Goal: Transaction & Acquisition: Purchase product/service

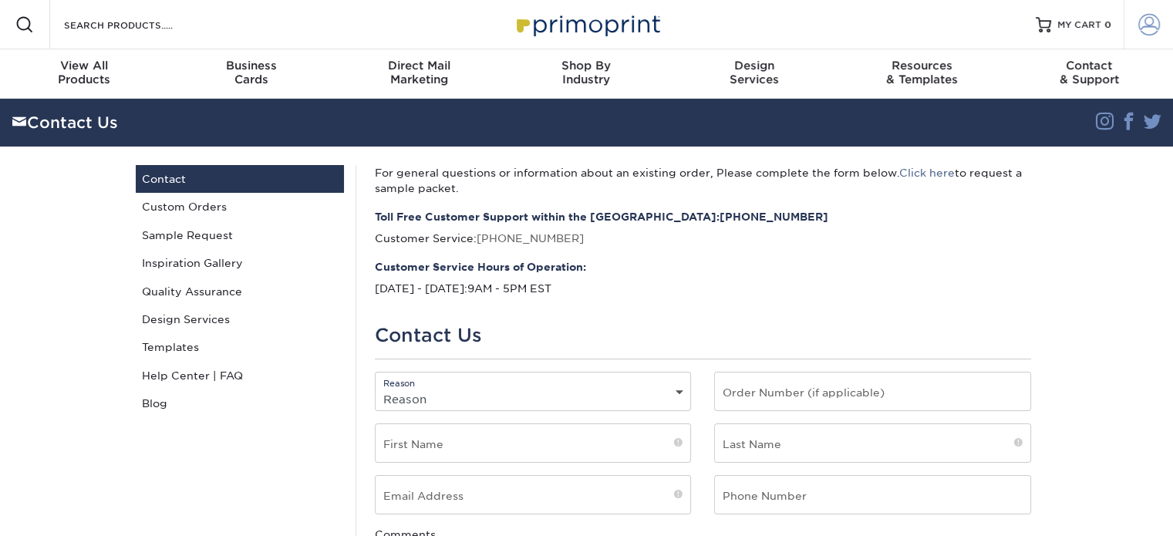
type input "[EMAIL_ADDRESS][DOMAIN_NAME]"
click at [1145, 18] on span at bounding box center [1150, 25] width 22 height 22
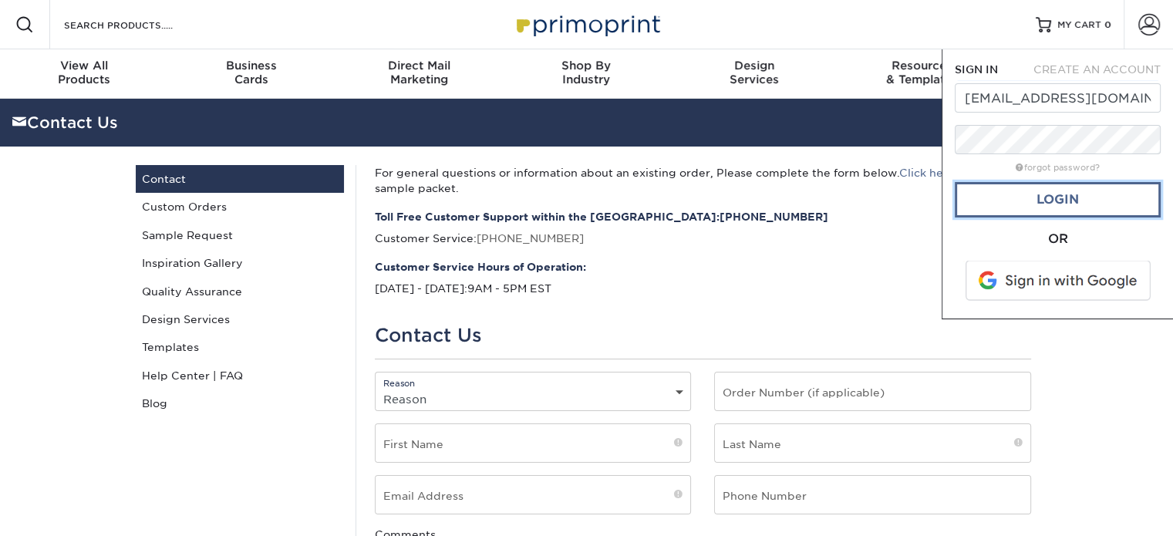
click at [1061, 202] on link "Login" at bounding box center [1058, 199] width 206 height 35
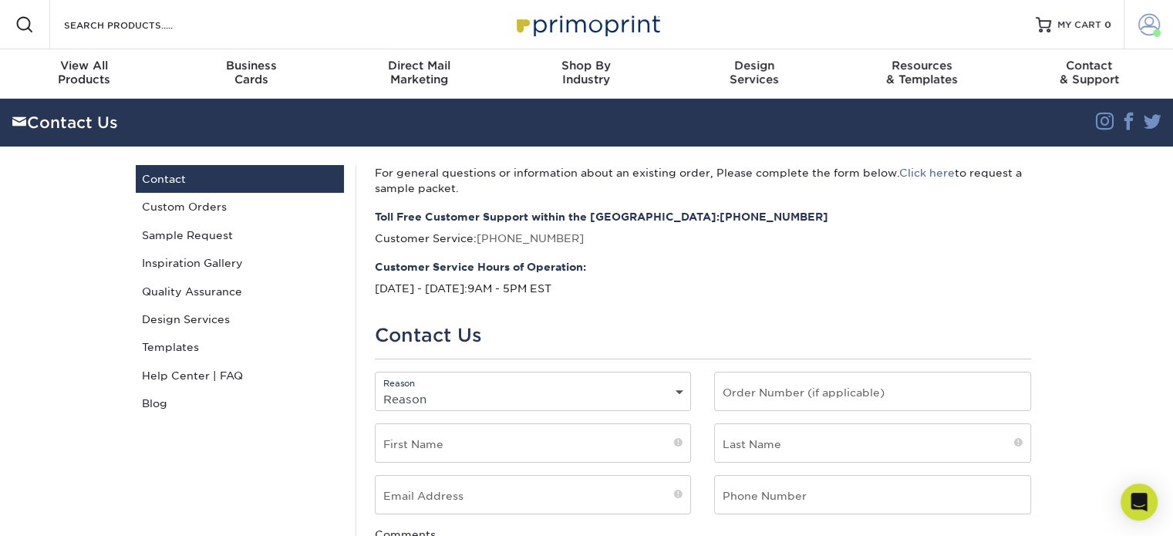
click at [1144, 30] on span at bounding box center [1150, 25] width 22 height 22
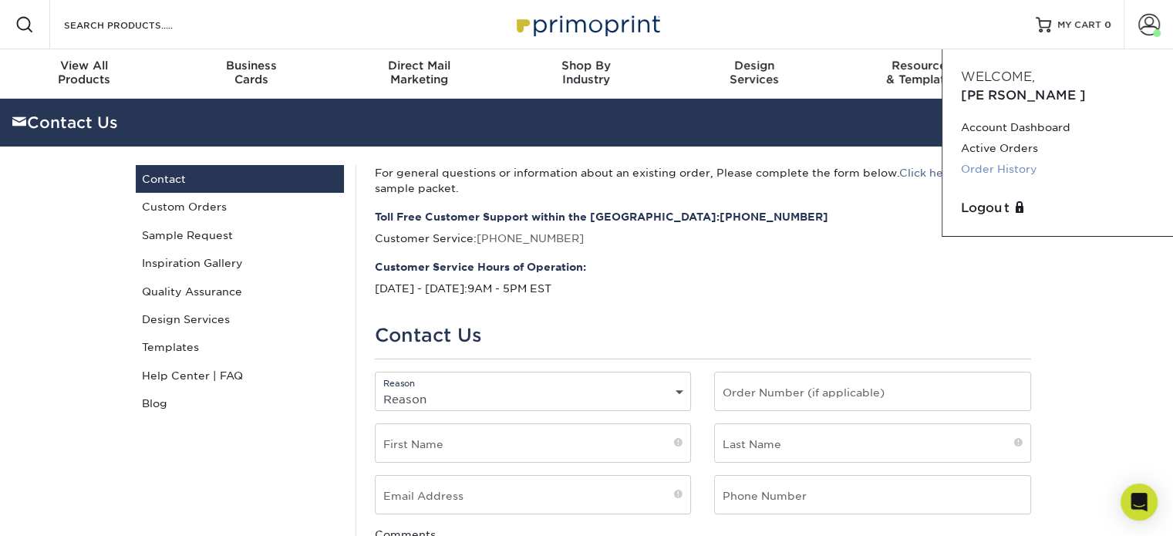
click at [1016, 159] on link "Order History" at bounding box center [1058, 169] width 194 height 21
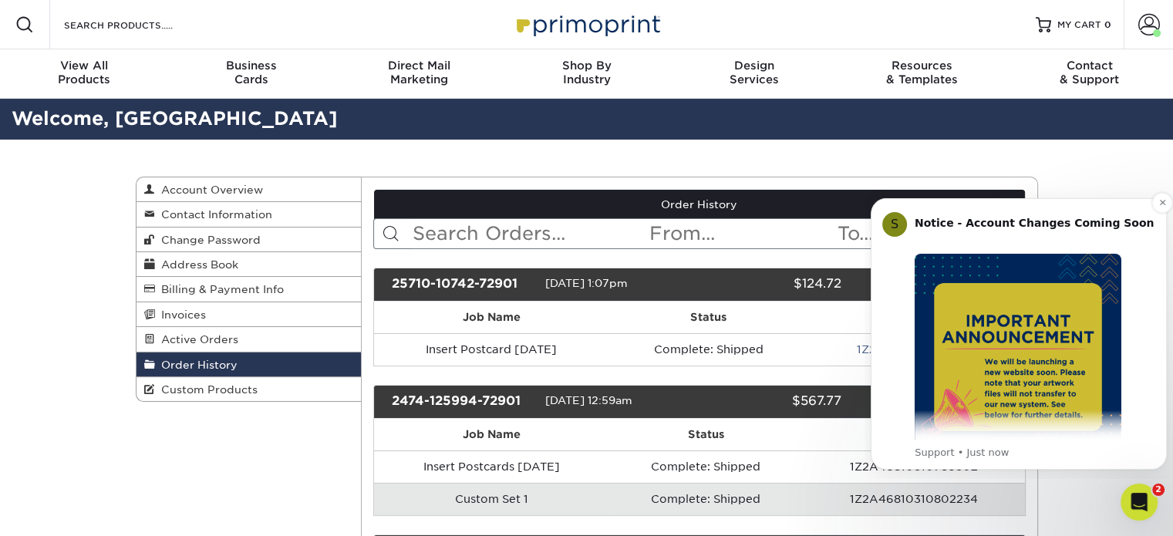
click at [1064, 356] on img "Message content" at bounding box center [1018, 357] width 207 height 207
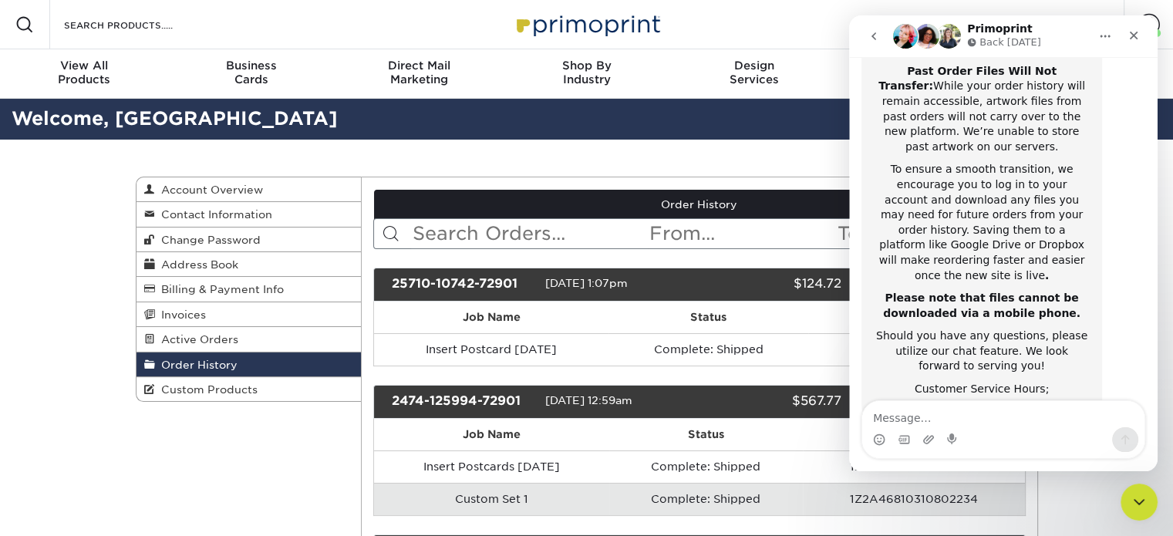
scroll to position [332, 0]
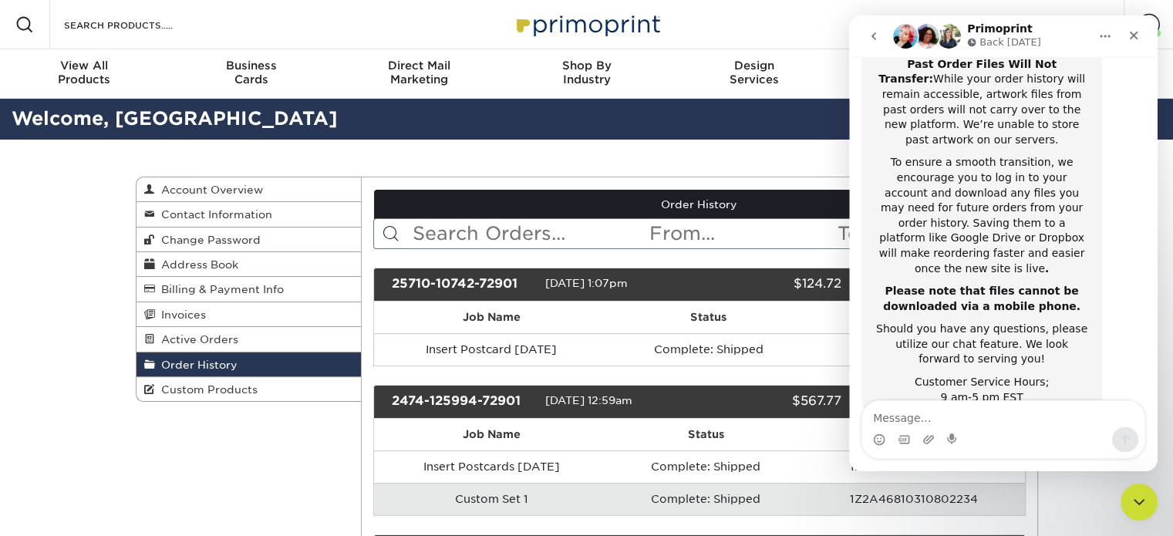
click at [1133, 33] on icon "Close" at bounding box center [1134, 35] width 12 height 12
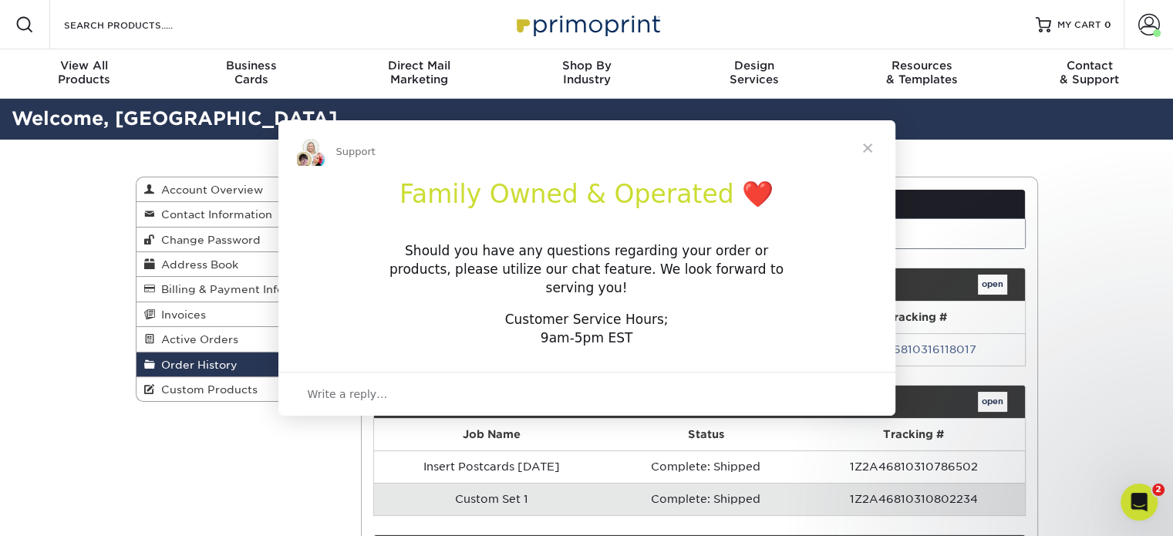
scroll to position [331, 0]
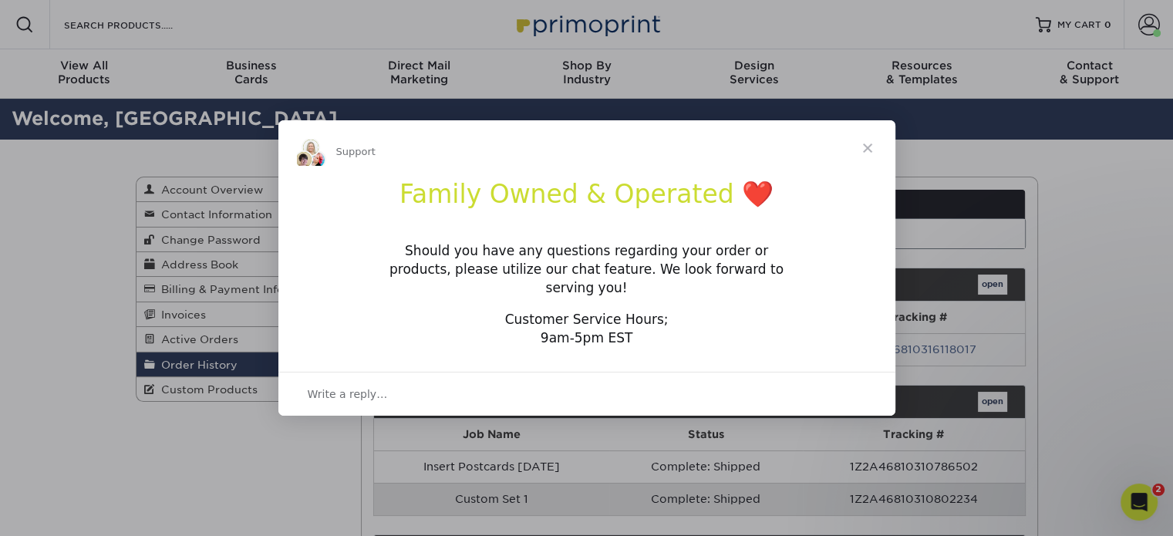
click at [872, 155] on span "Close" at bounding box center [868, 148] width 56 height 56
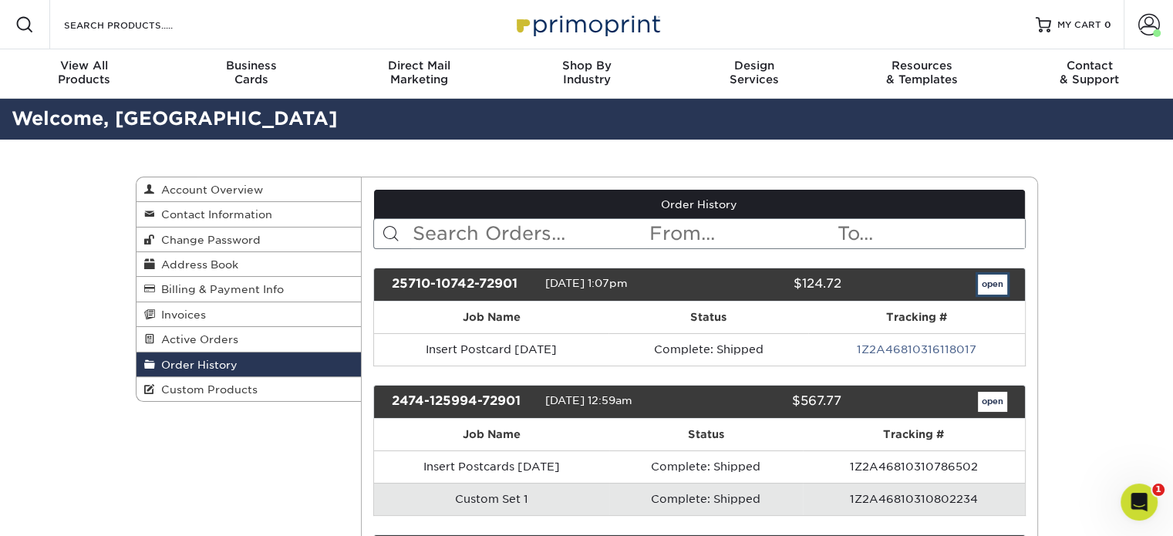
click at [994, 278] on link "open" at bounding box center [992, 285] width 29 height 20
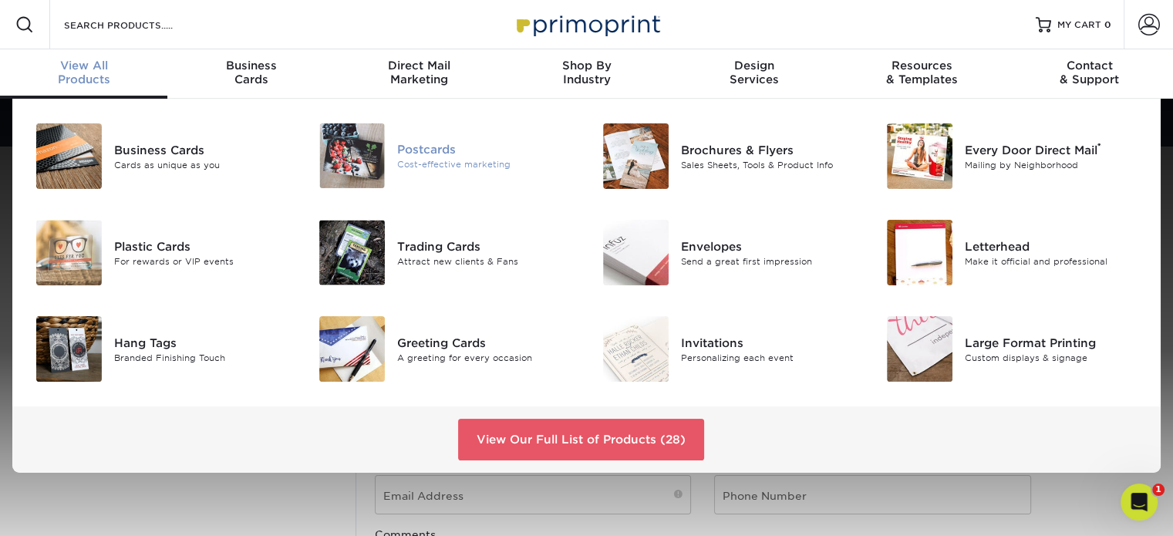
click at [429, 168] on div "Cost-effective marketing" at bounding box center [485, 164] width 177 height 13
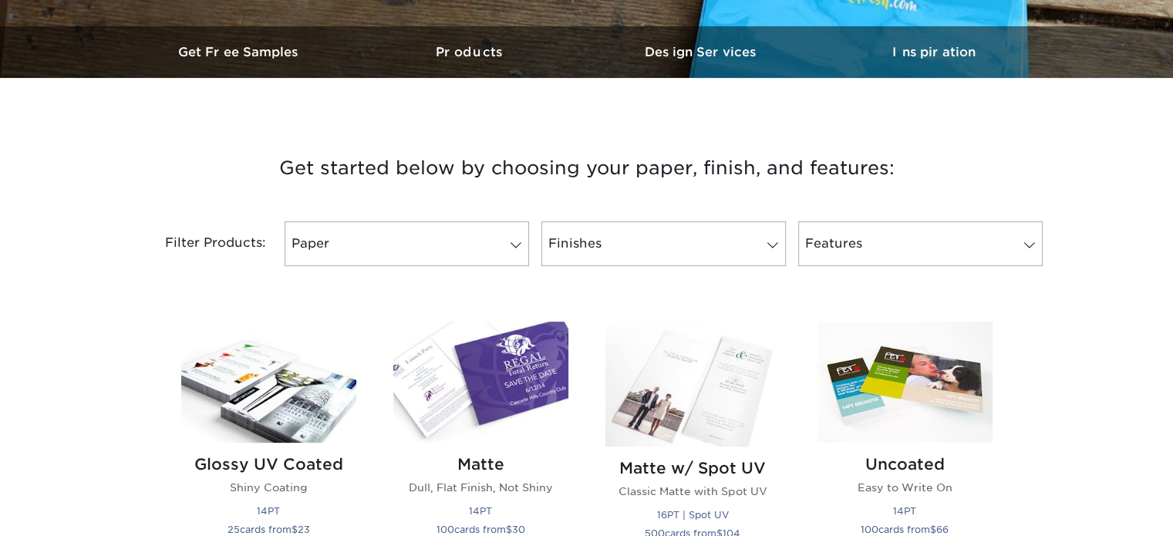
drag, startPoint x: 1184, startPoint y: 97, endPoint x: 1184, endPoint y: 136, distance: 38.6
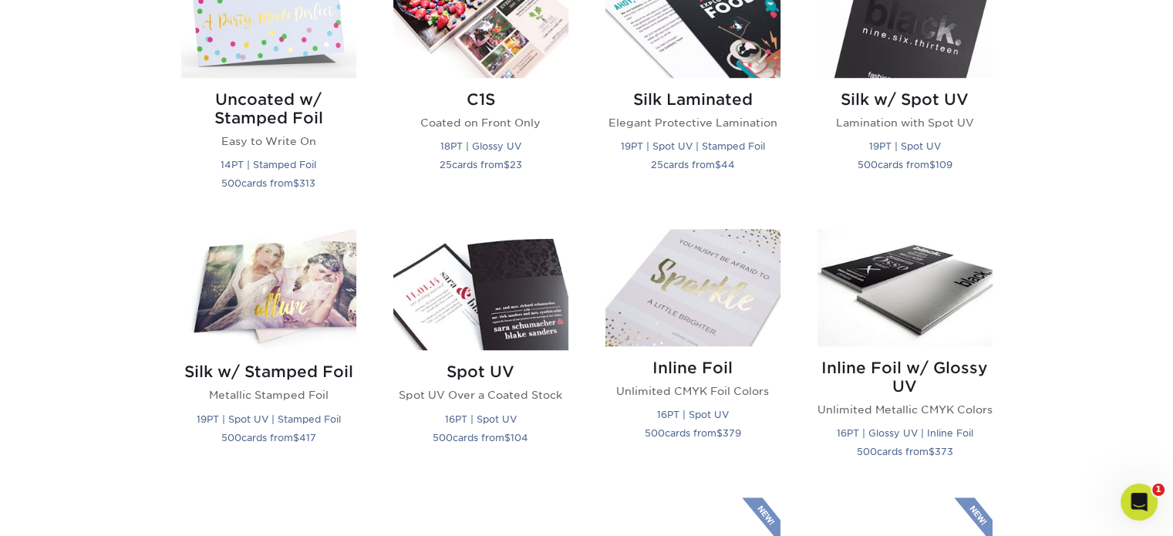
scroll to position [1131, 0]
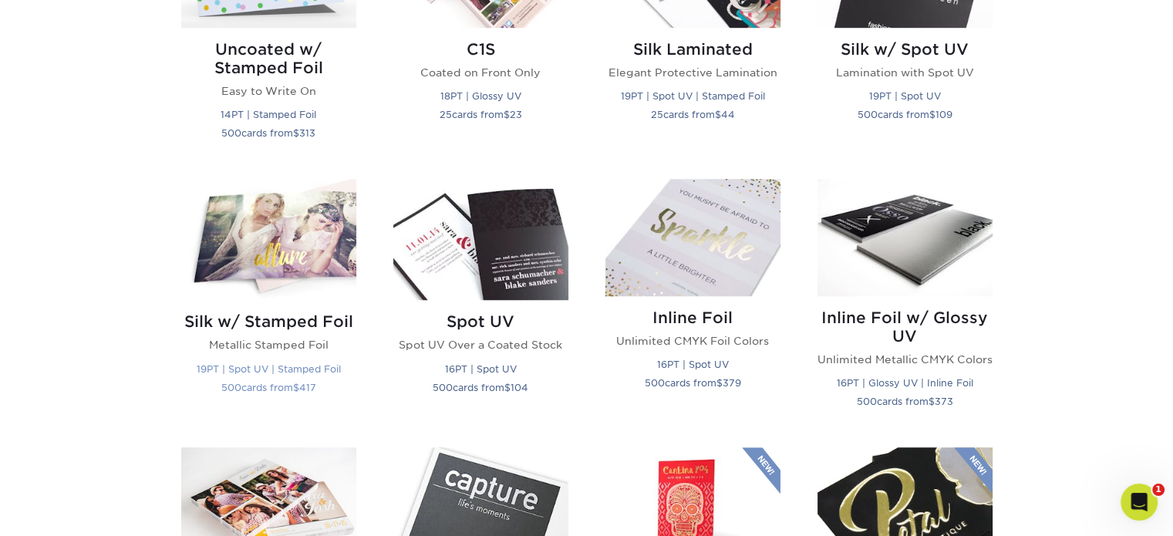
click at [310, 242] on img at bounding box center [268, 239] width 175 height 121
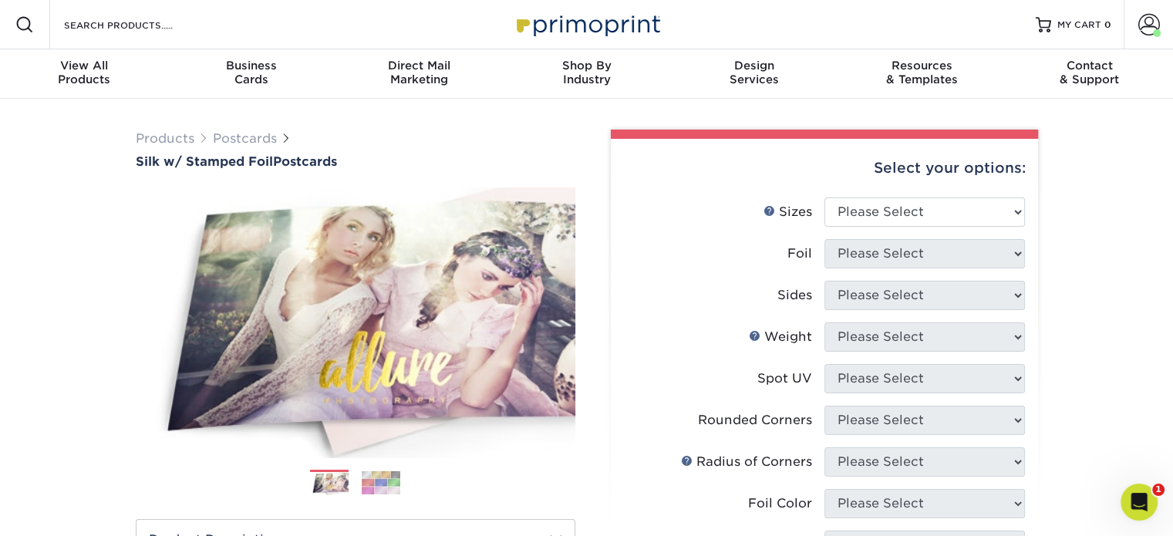
scroll to position [469, 0]
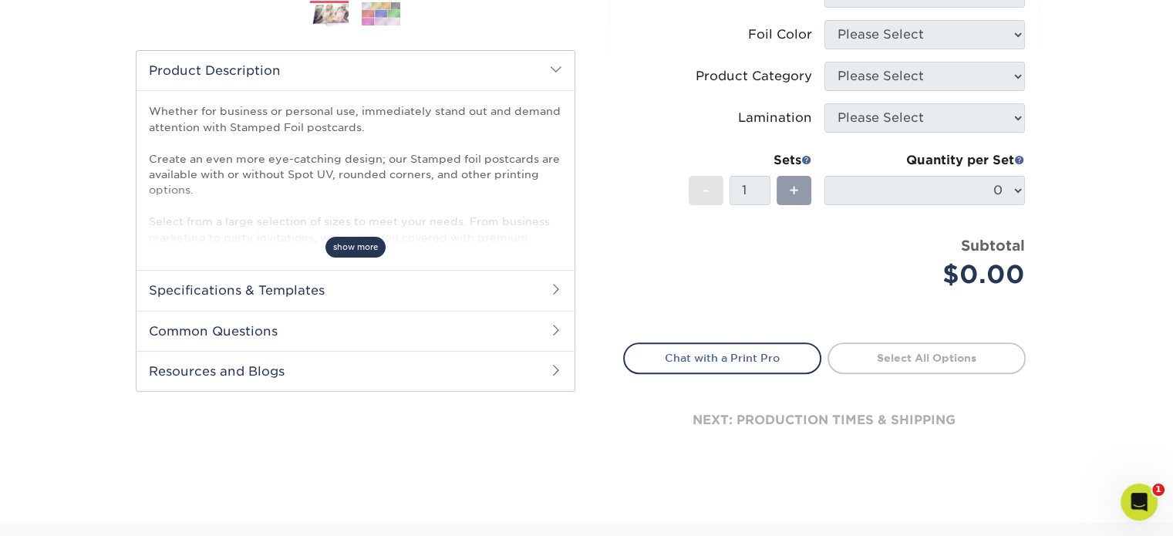
click at [370, 248] on span "show more" at bounding box center [356, 247] width 60 height 21
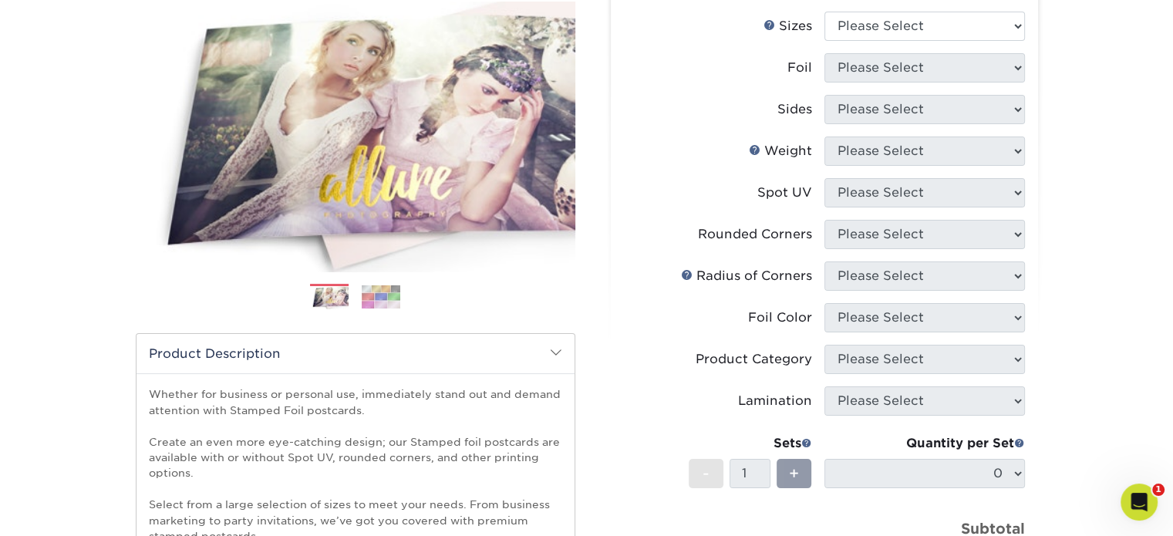
scroll to position [189, 0]
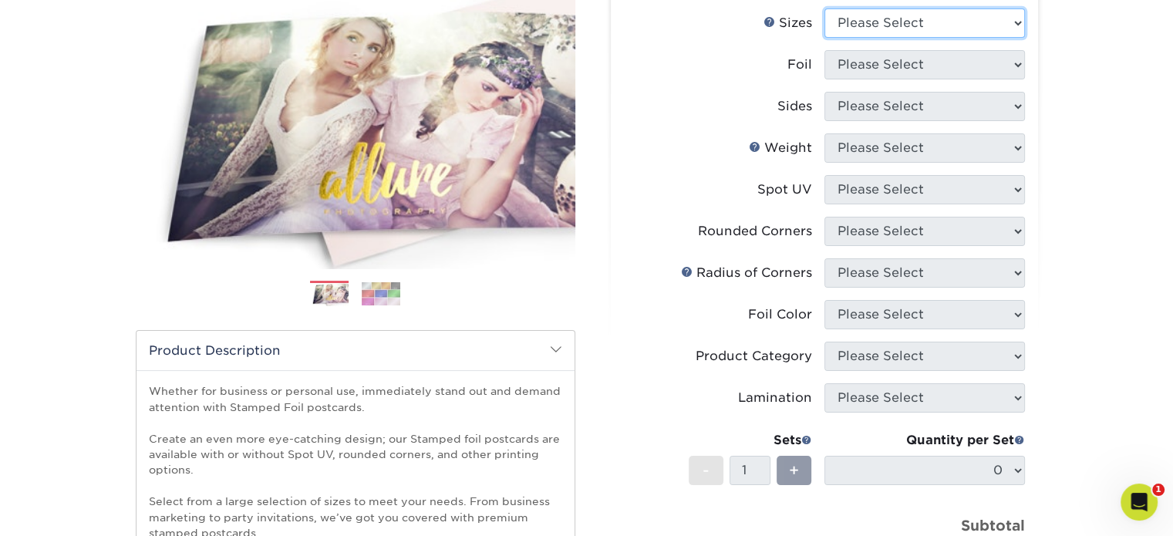
click at [940, 28] on select "Please Select 3" x 5" 4" x 6" 4.25" x 5.5" 4.25" x 6" 5" x 7"" at bounding box center [925, 22] width 201 height 29
select select "4.00x6.00"
click at [825, 8] on select "Please Select 3" x 5" 4" x 6" 4.25" x 5.5" 4.25" x 6" 5" x 7"" at bounding box center [925, 22] width 201 height 29
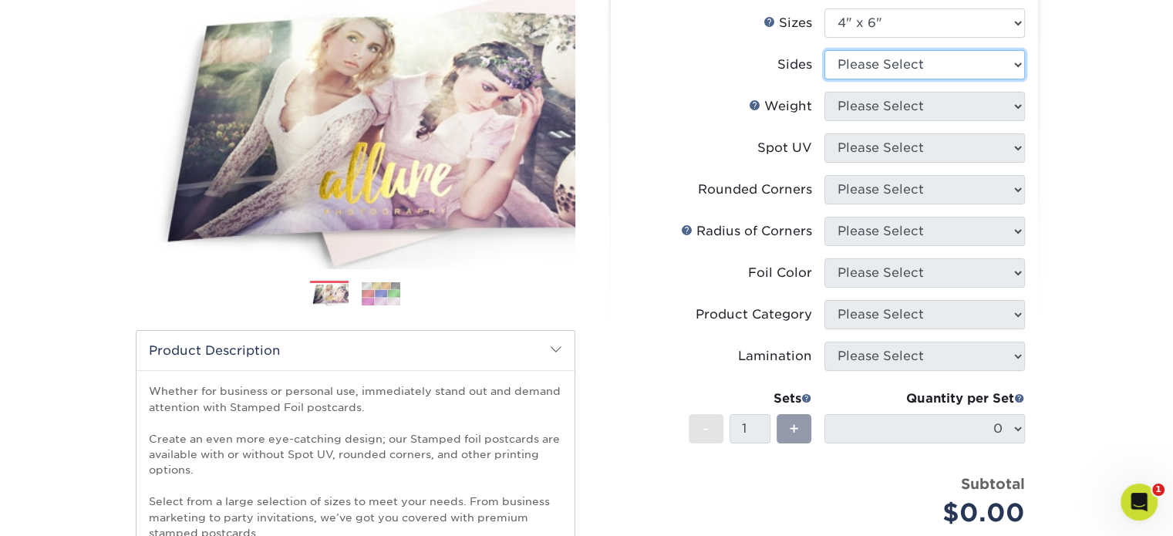
click at [921, 62] on select "Please Select Print Both Sides - Foil Both Sides Print Both Sides - Foil Front …" at bounding box center [925, 64] width 201 height 29
select select "e9e9dfb3-fba1-4d60-972c-fd9ca5904d33"
click at [825, 50] on select "Please Select Print Both Sides - Foil Both Sides Print Both Sides - Foil Front …" at bounding box center [925, 64] width 201 height 29
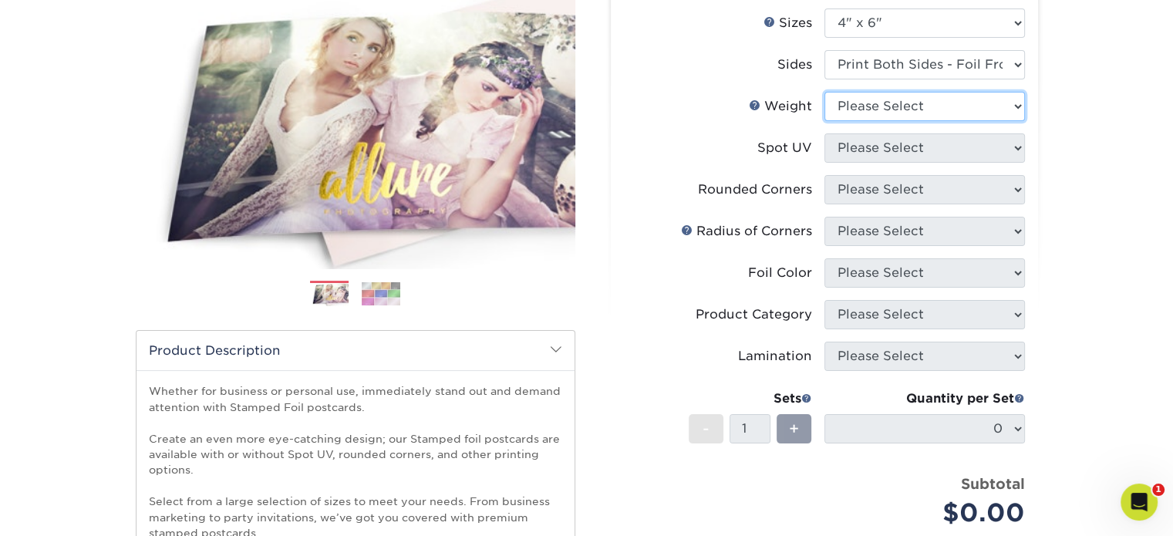
click at [913, 110] on select "Please Select 16PT" at bounding box center [925, 106] width 201 height 29
select select "16PT"
click at [825, 92] on select "Please Select 16PT" at bounding box center [925, 106] width 201 height 29
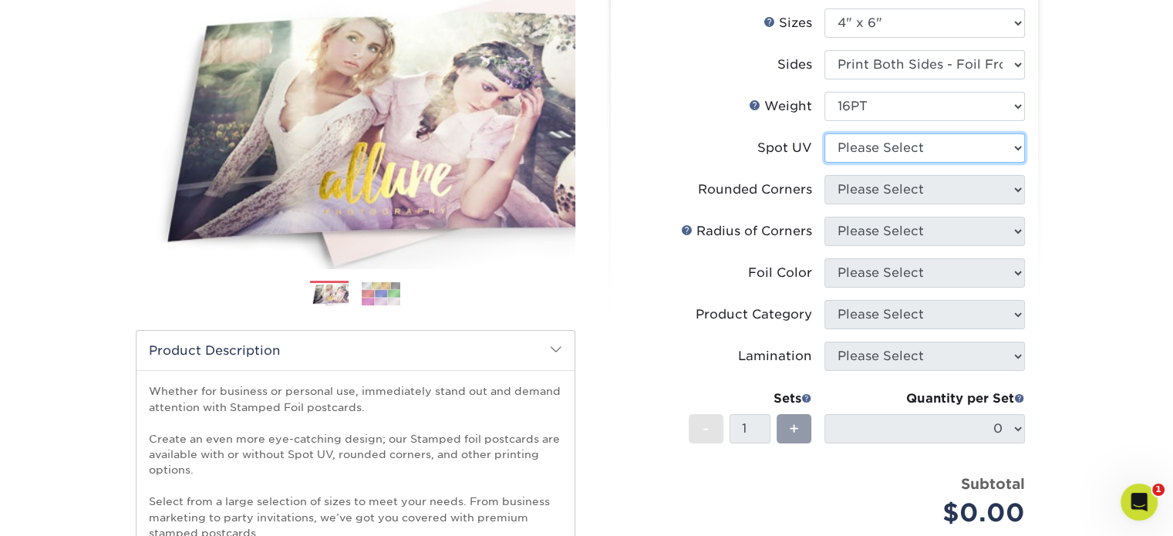
click at [909, 150] on select "Please Select No Spot UV Front and Back (Both Sides) Front Only Back Only" at bounding box center [925, 147] width 201 height 29
select select "3"
click at [825, 133] on select "Please Select No Spot UV Front and Back (Both Sides) Front Only Back Only" at bounding box center [925, 147] width 201 height 29
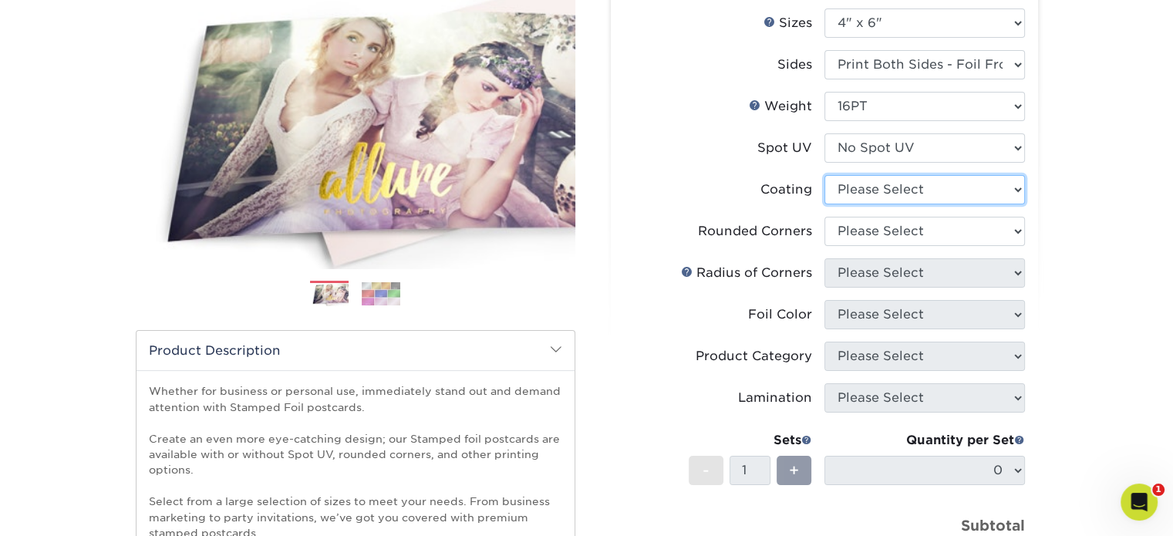
click at [916, 187] on select at bounding box center [925, 189] width 201 height 29
select select "3e7618de-abca-4bda-9f97-8b9129e913d8"
click at [825, 175] on select at bounding box center [925, 189] width 201 height 29
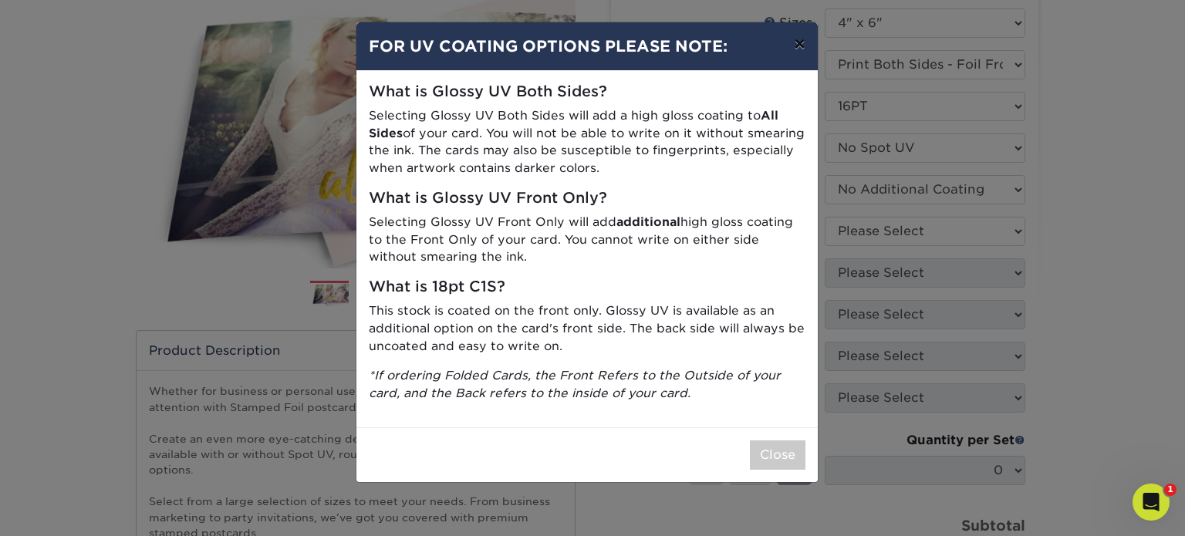
click at [803, 49] on button "×" at bounding box center [798, 43] width 35 height 43
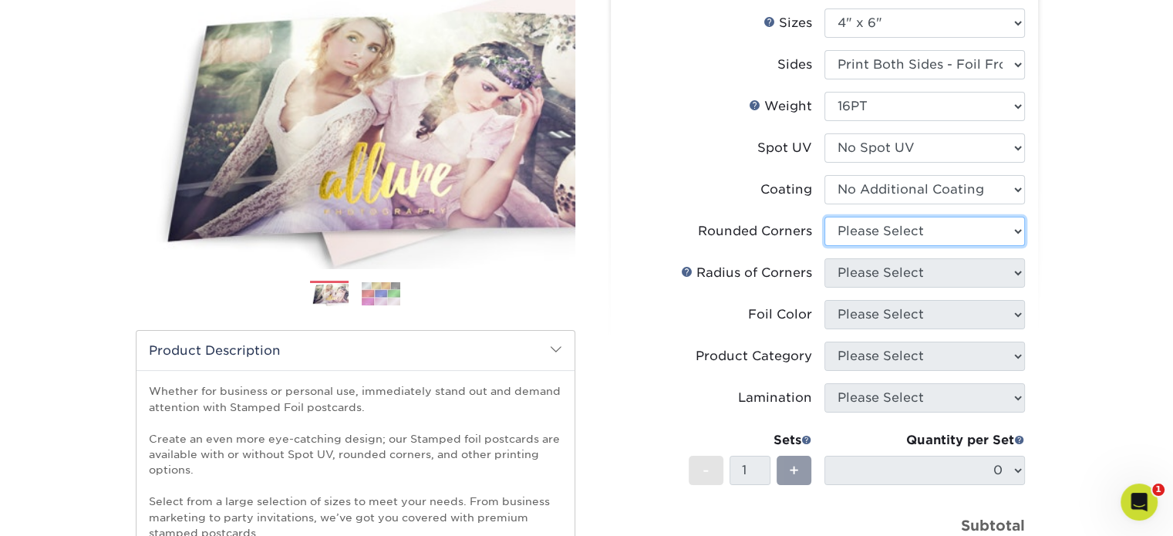
click at [1000, 231] on select "Please Select Yes - Round 4 Corners No" at bounding box center [925, 231] width 201 height 29
select select "0"
click at [825, 217] on select "Please Select Yes - Round 4 Corners No" at bounding box center [925, 231] width 201 height 29
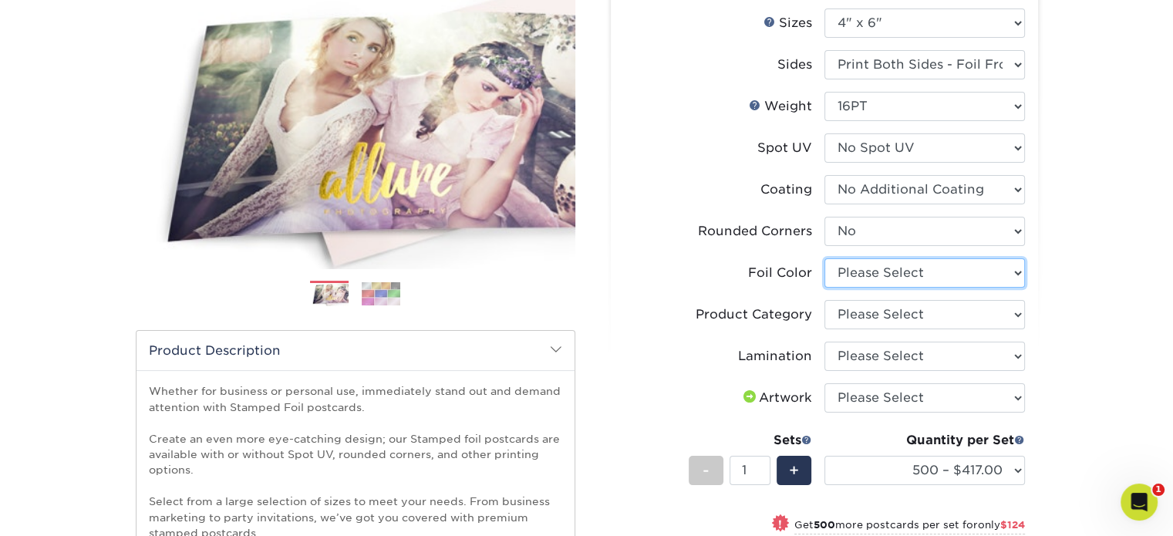
click at [950, 275] on select "Please Select Silver Foil Black Foil Blue Foil Copper Foil Gold Foil Red Foil R…" at bounding box center [925, 272] width 201 height 29
select select "acffa4a5-22f9-4585-ba3f-0adaa54b8c85"
click at [825, 258] on select "Please Select Silver Foil Black Foil Blue Foil Copper Foil Gold Foil Red Foil R…" at bounding box center [925, 272] width 201 height 29
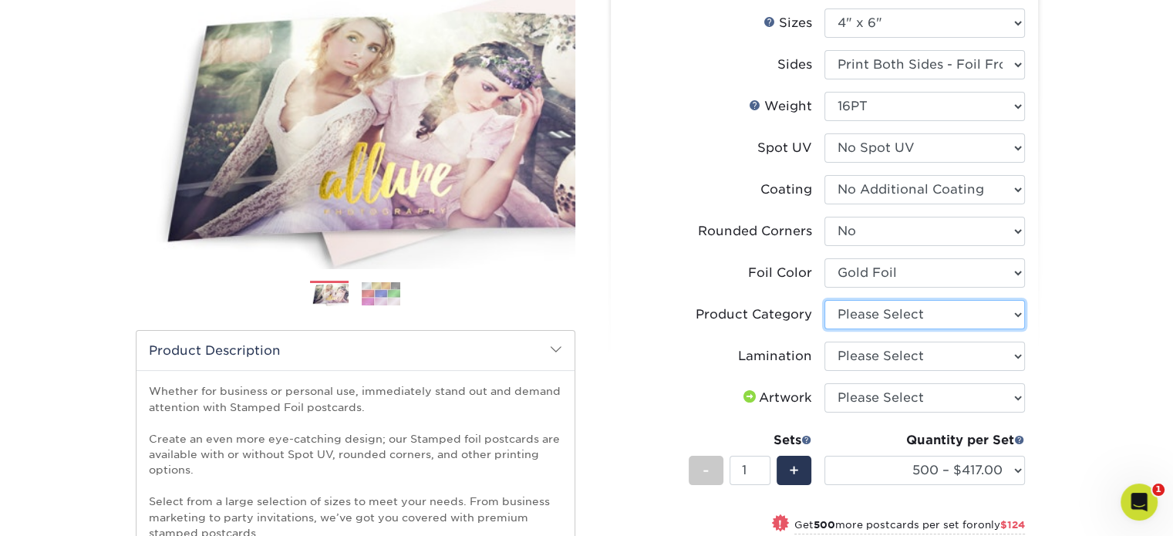
click at [892, 311] on select "Please Select Postcards" at bounding box center [925, 314] width 201 height 29
select select "9b7272e0-d6c8-4c3c-8e97-d3a1bcdab858"
click at [825, 300] on select "Please Select Postcards" at bounding box center [925, 314] width 201 height 29
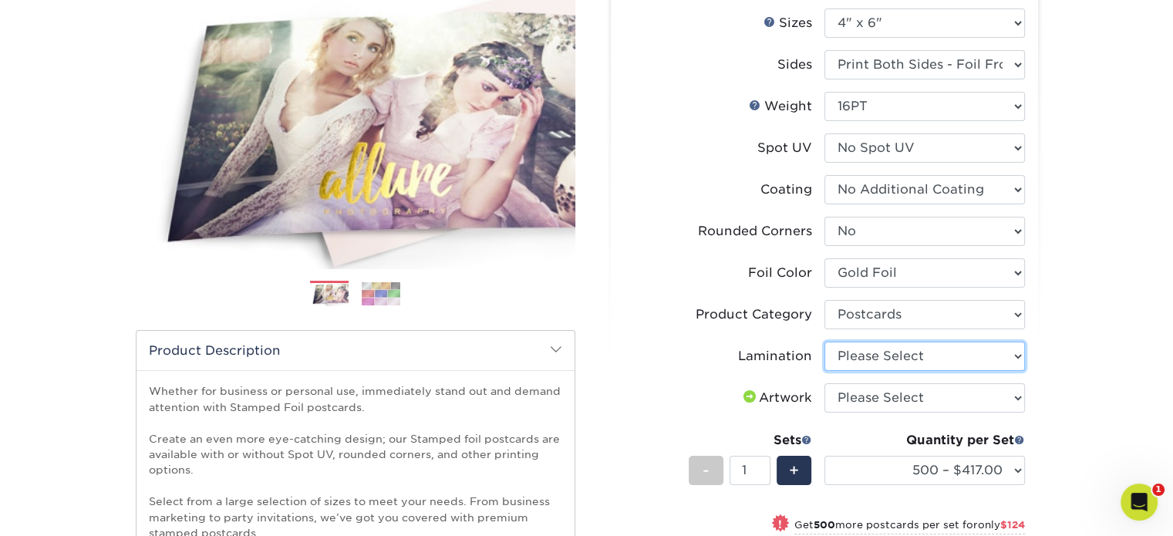
click at [893, 359] on select "Please Select Silk" at bounding box center [925, 356] width 201 height 29
select select "ccacb42f-45f7-42d3-bbd3-7c8421cf37f0"
click at [825, 342] on select "Please Select Silk" at bounding box center [925, 356] width 201 height 29
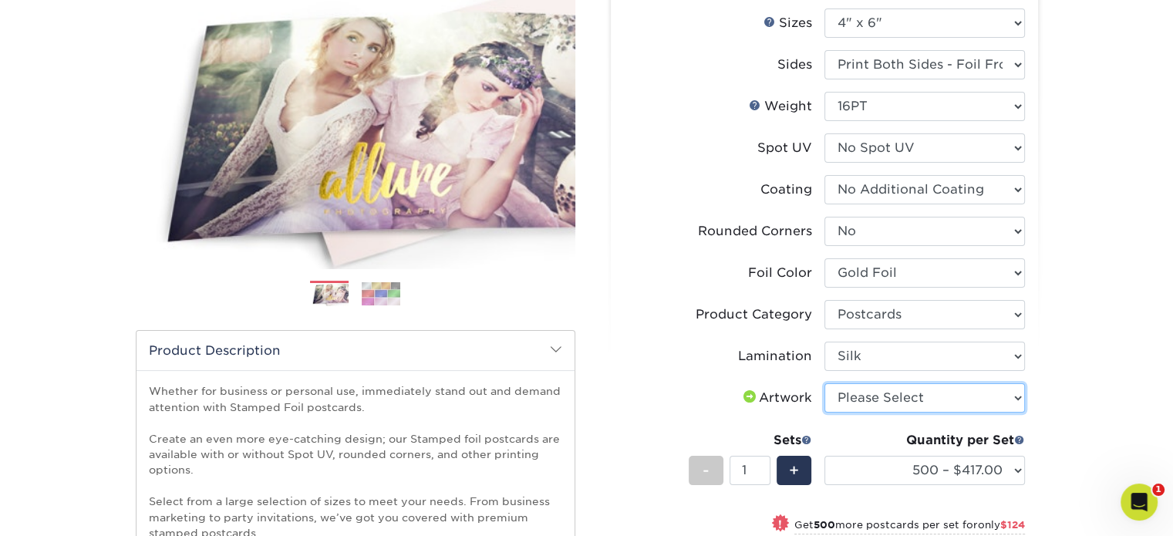
click at [897, 394] on select "Please Select I will upload files I need a design - $150" at bounding box center [925, 397] width 201 height 29
select select "upload"
click at [825, 383] on select "Please Select I will upload files I need a design - $150" at bounding box center [925, 397] width 201 height 29
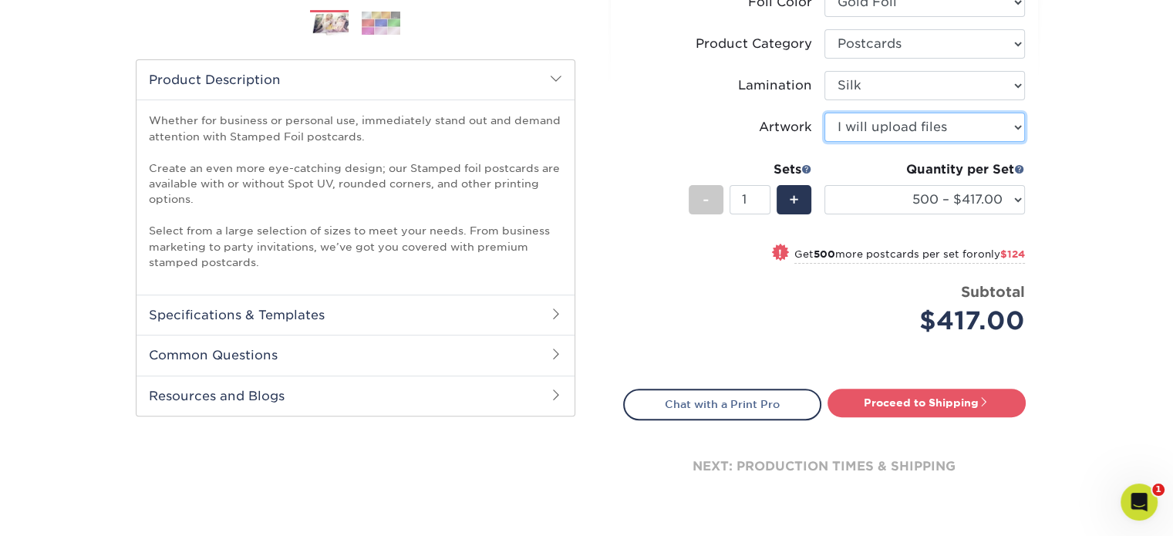
scroll to position [472, 0]
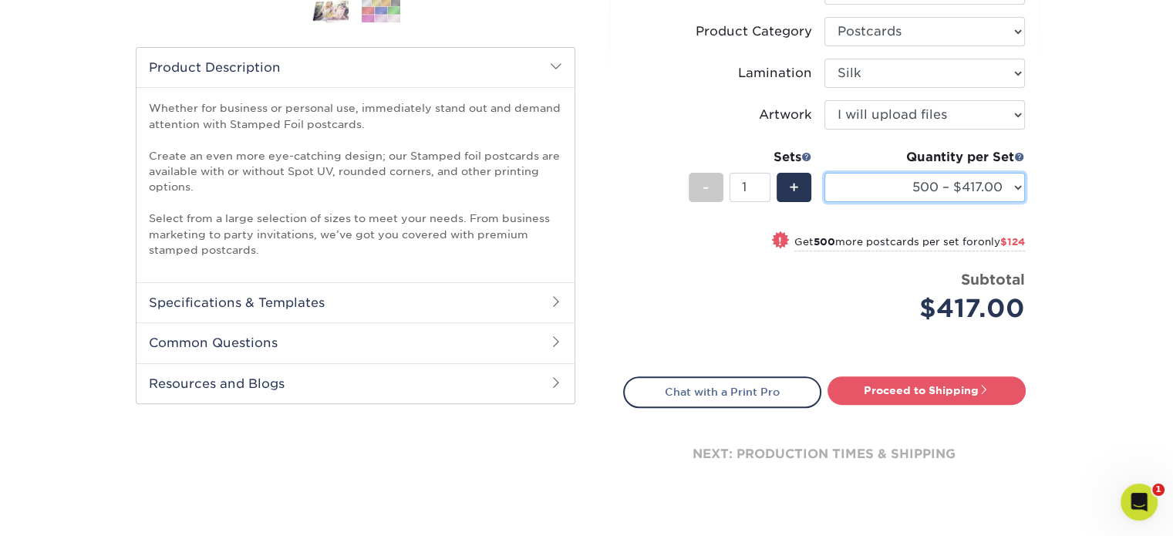
click at [996, 197] on select "500 – $417.00 1000 – $541.00 2500 – $1081.00 5000 – $1702.00" at bounding box center [925, 187] width 201 height 29
select select "1000 – $541.00"
click at [825, 173] on select "500 – $417.00 1000 – $541.00 2500 – $1081.00 5000 – $1702.00" at bounding box center [925, 187] width 201 height 29
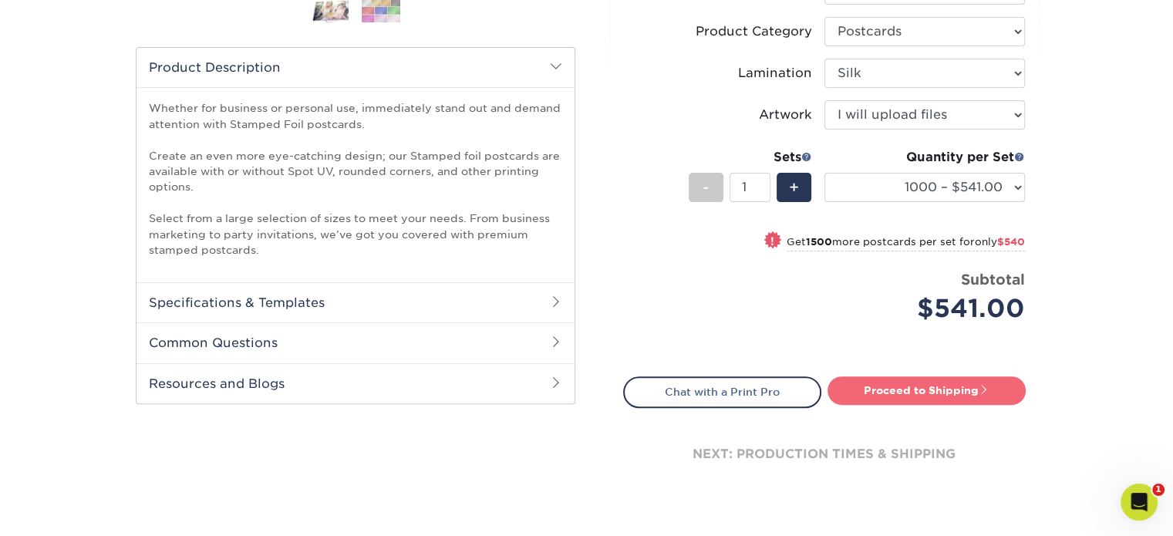
click at [988, 384] on span at bounding box center [984, 389] width 11 height 11
type input "Set 1"
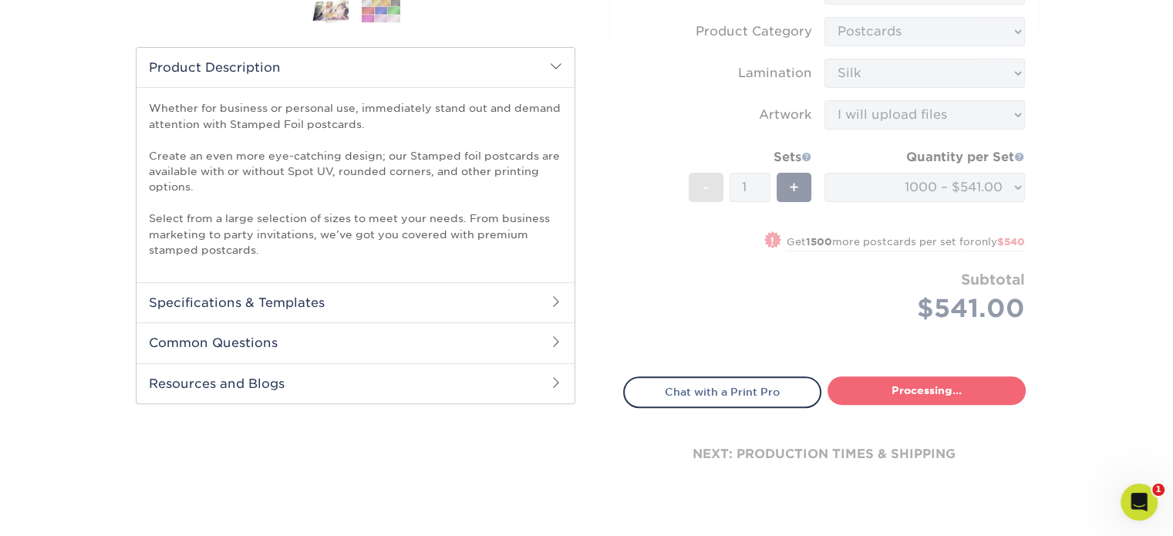
select select "e4121c5b-f006-4cba-94cf-fbcda3a72258"
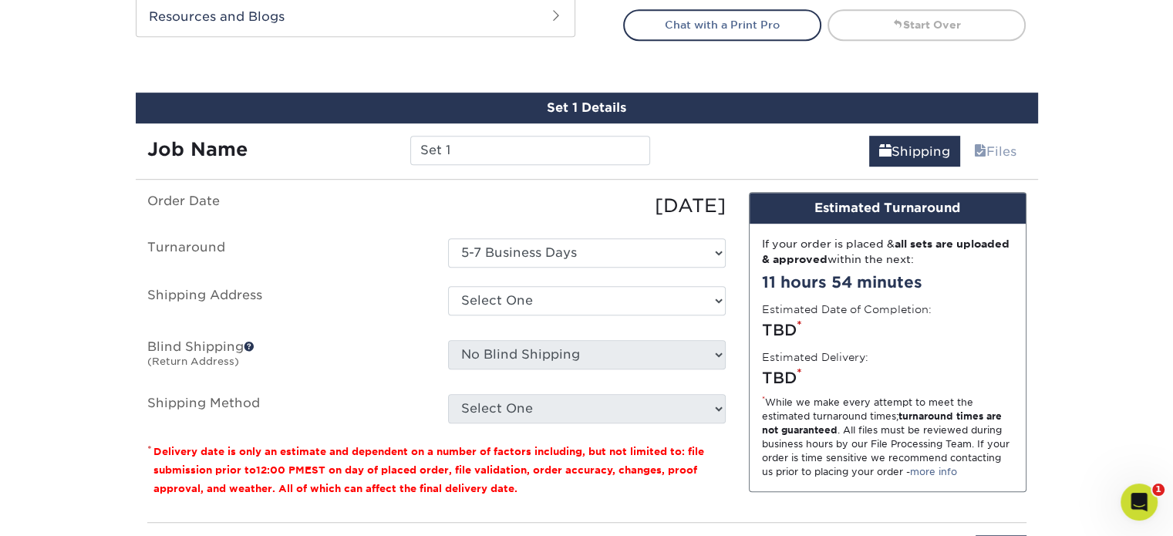
scroll to position [889, 0]
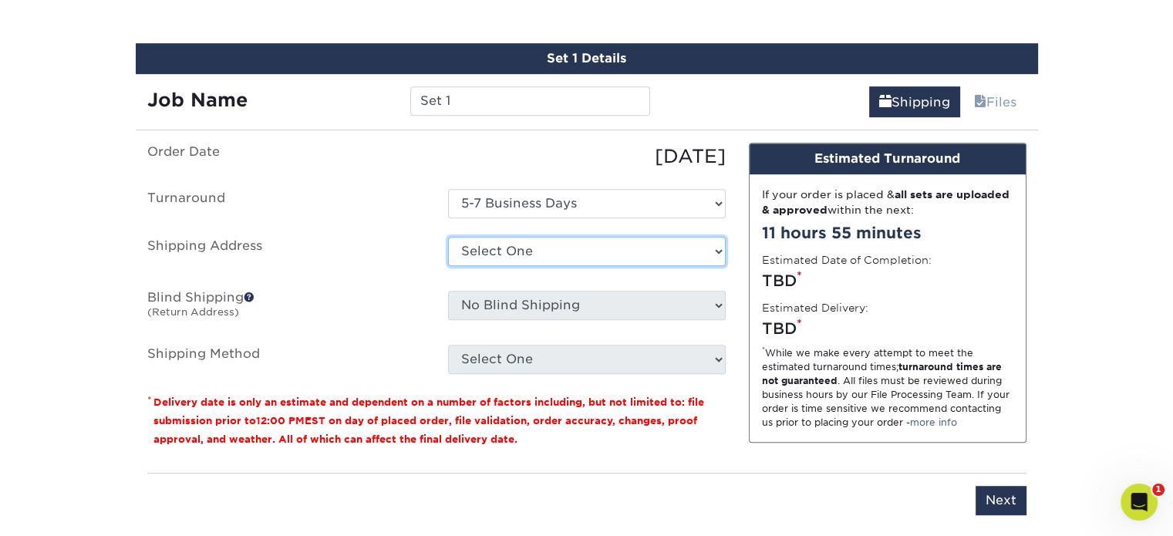
click at [698, 250] on select "Select One Home Studio Edgewater Topshop - [GEOGRAPHIC_DATA] + Add New Address" at bounding box center [587, 251] width 278 height 29
select select "198902"
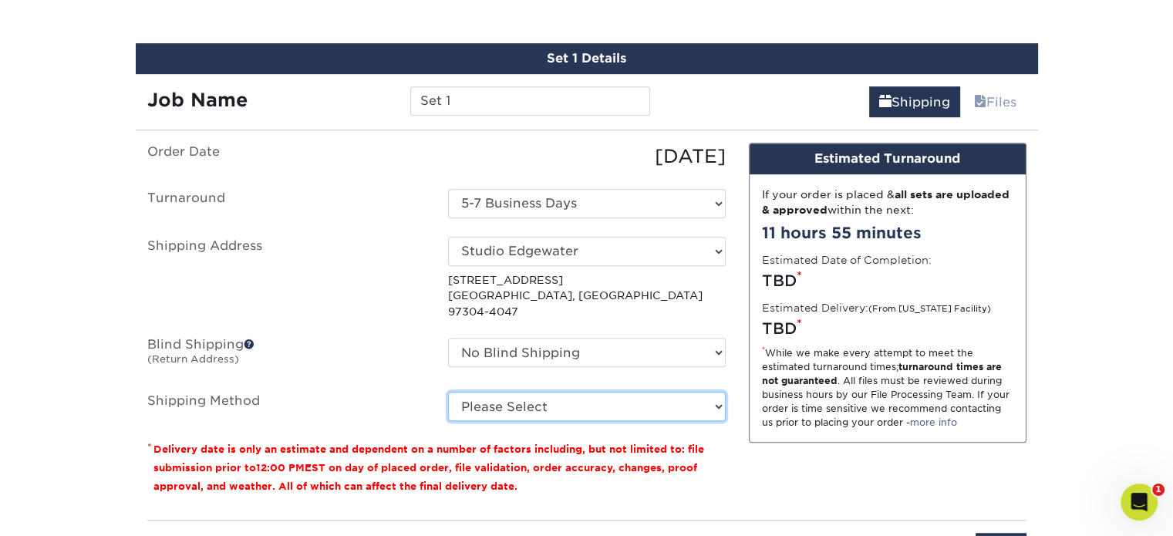
click at [626, 392] on select "Please Select Ground Shipping (+$19.98) 3 Day Shipping Service (+$26.48) 2 Day …" at bounding box center [587, 406] width 278 height 29
select select "13"
click at [448, 392] on select "Please Select Ground Shipping (+$19.98) 3 Day Shipping Service (+$26.48) 2 Day …" at bounding box center [587, 406] width 278 height 29
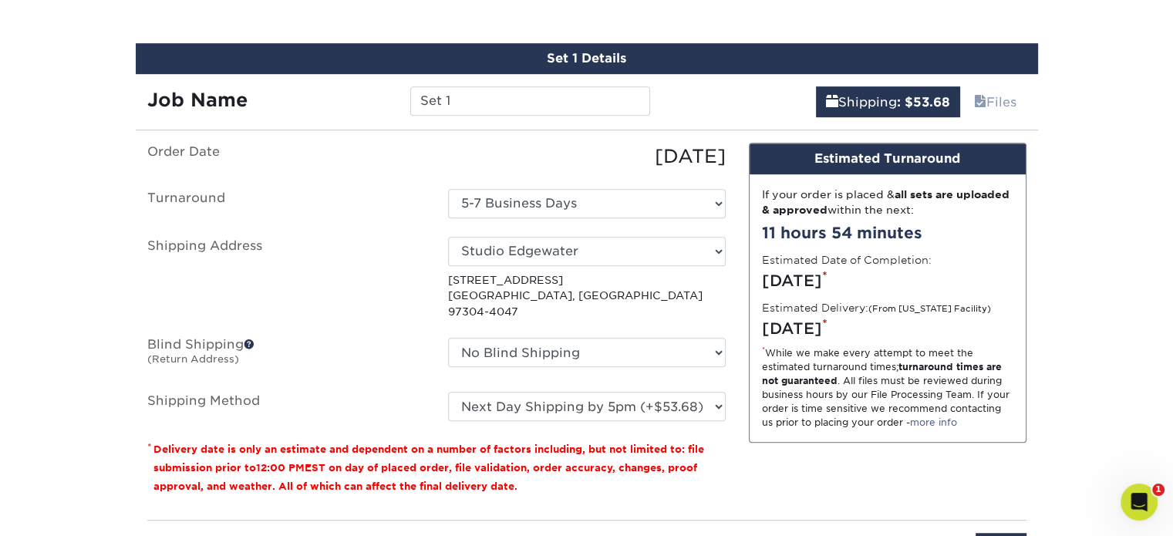
click at [873, 422] on div "* While we make every attempt to meet the estimated turnaround times; turnaroun…" at bounding box center [887, 387] width 251 height 83
